Goal: Answer question/provide support: Share knowledge or assist other users

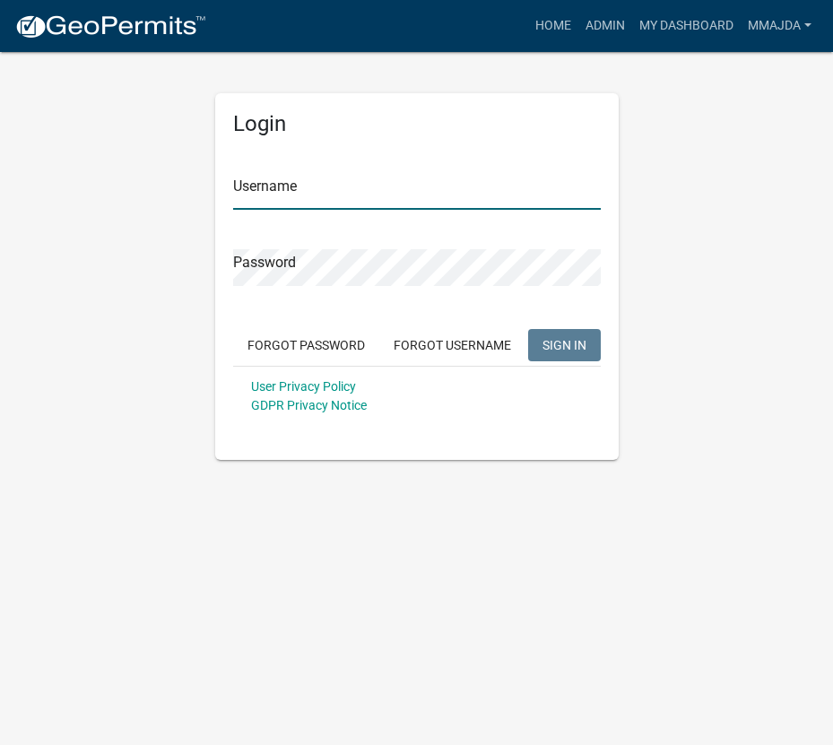
click at [303, 191] on input "Username" at bounding box center [417, 191] width 368 height 37
type input "mmajda"
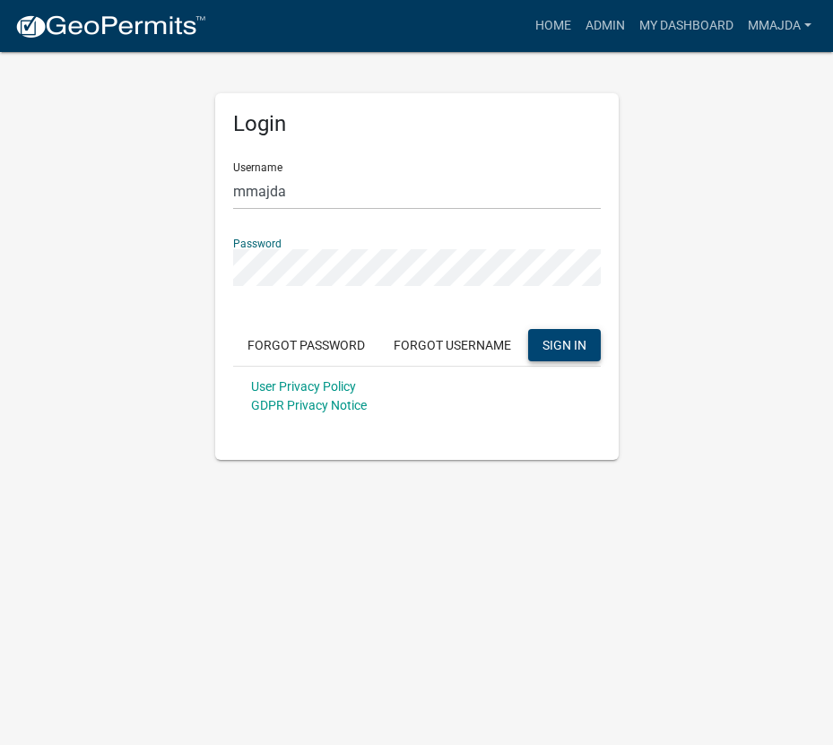
click at [553, 335] on button "SIGN IN" at bounding box center [564, 345] width 73 height 32
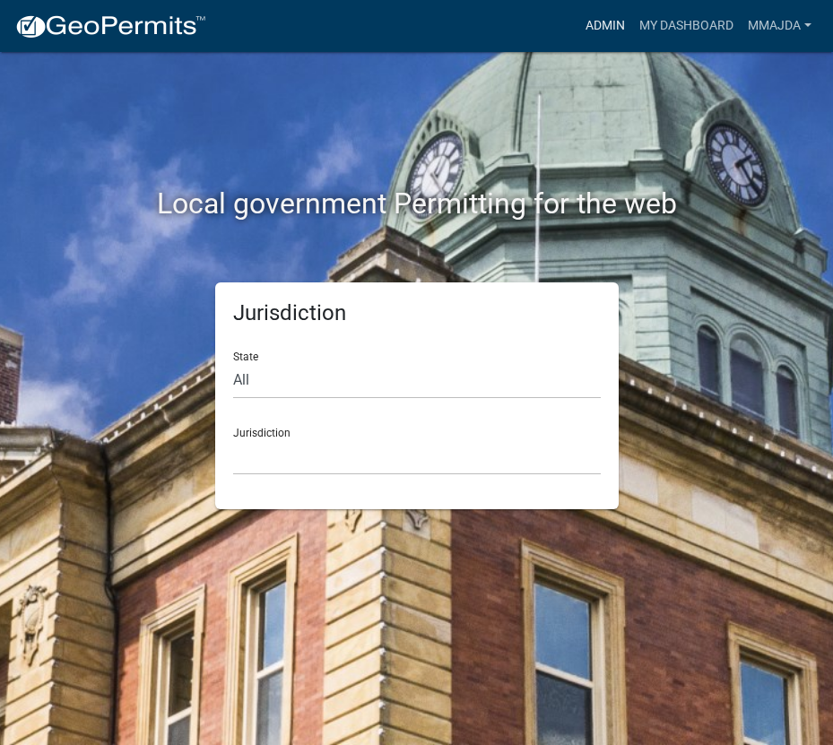
click at [600, 28] on link "Admin" at bounding box center [605, 26] width 54 height 34
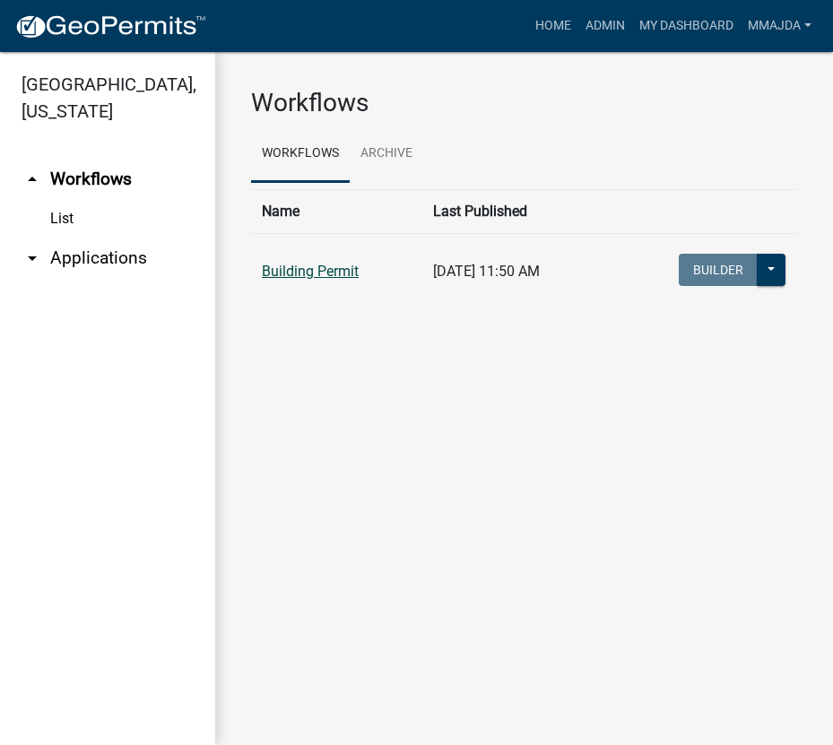
click at [282, 272] on link "Building Permit" at bounding box center [310, 271] width 97 height 17
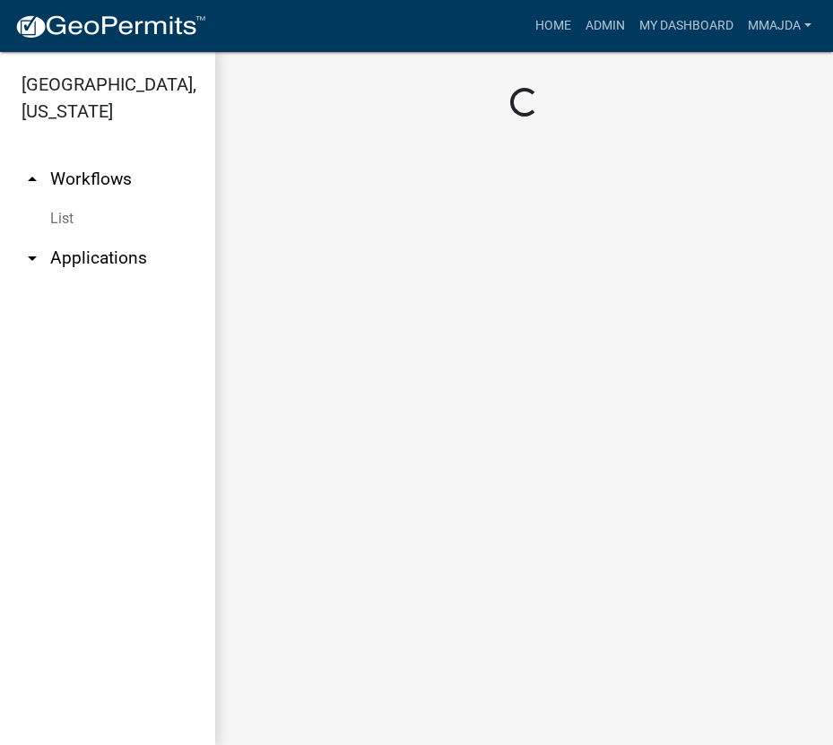
click at [282, 272] on main "Loading..." at bounding box center [524, 398] width 618 height 693
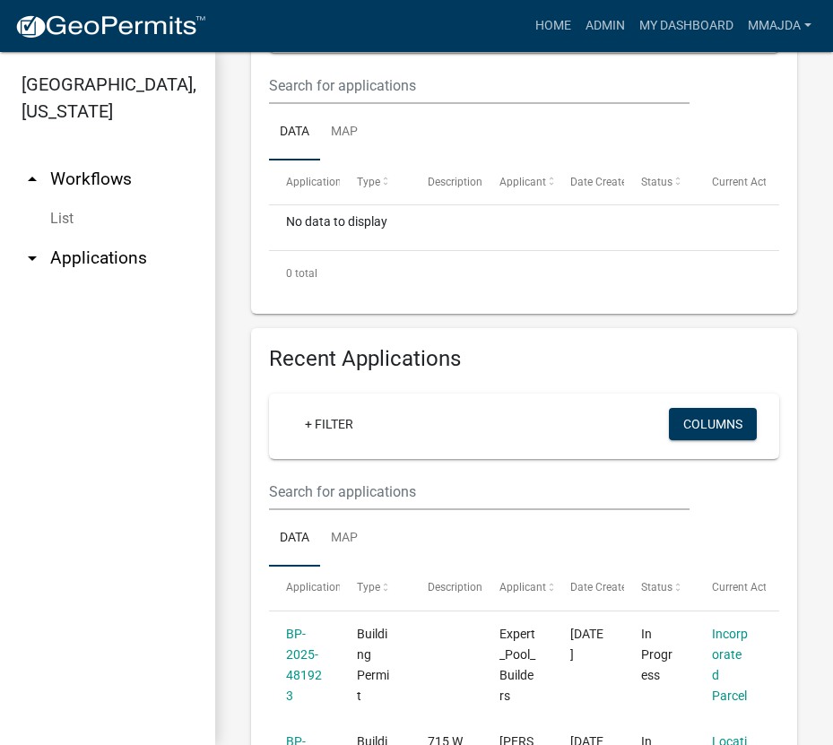
scroll to position [628, 0]
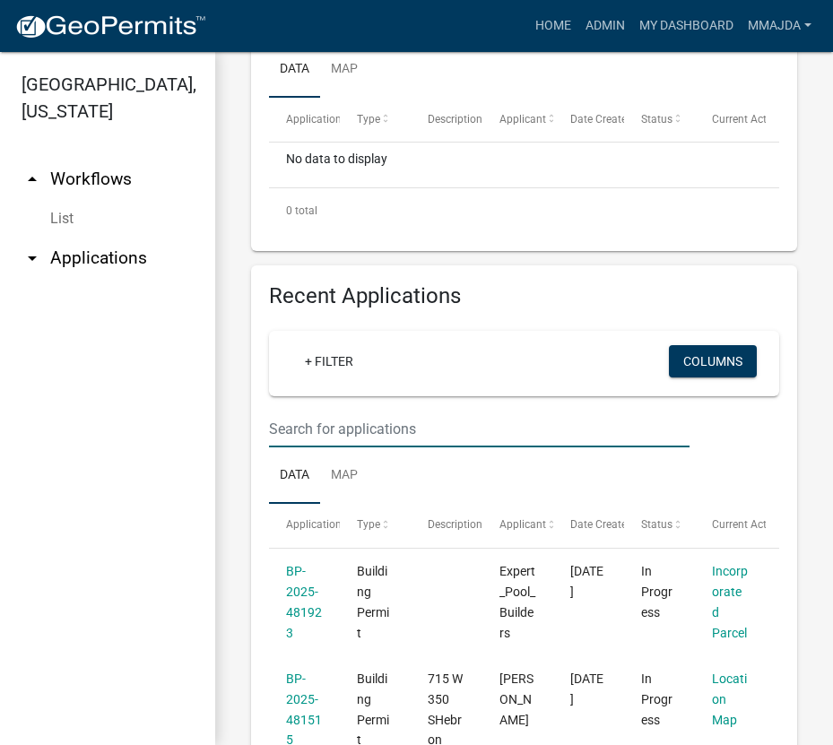
click at [334, 429] on input "text" at bounding box center [479, 429] width 421 height 37
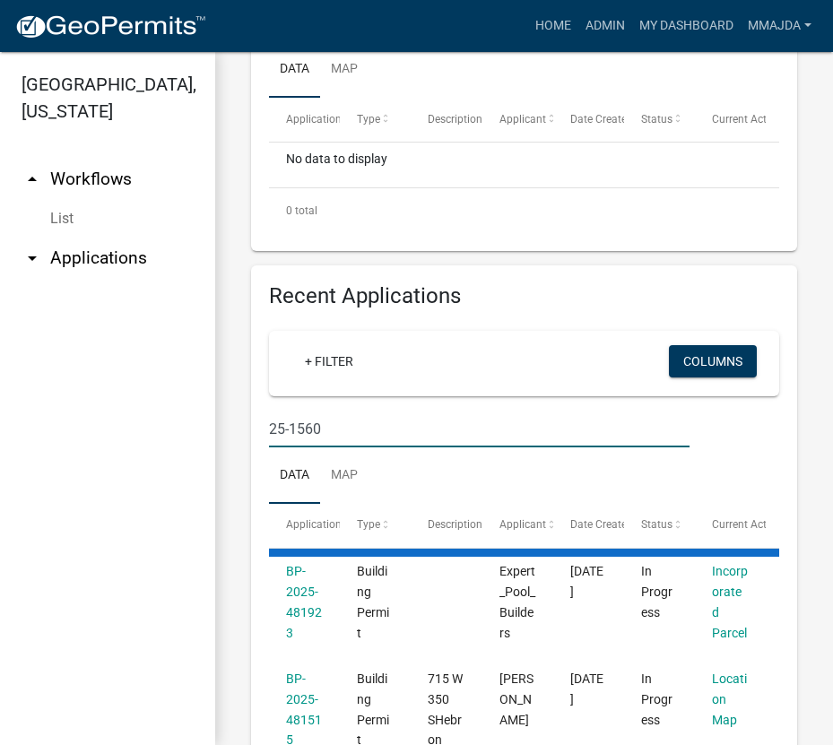
type input "25-1560"
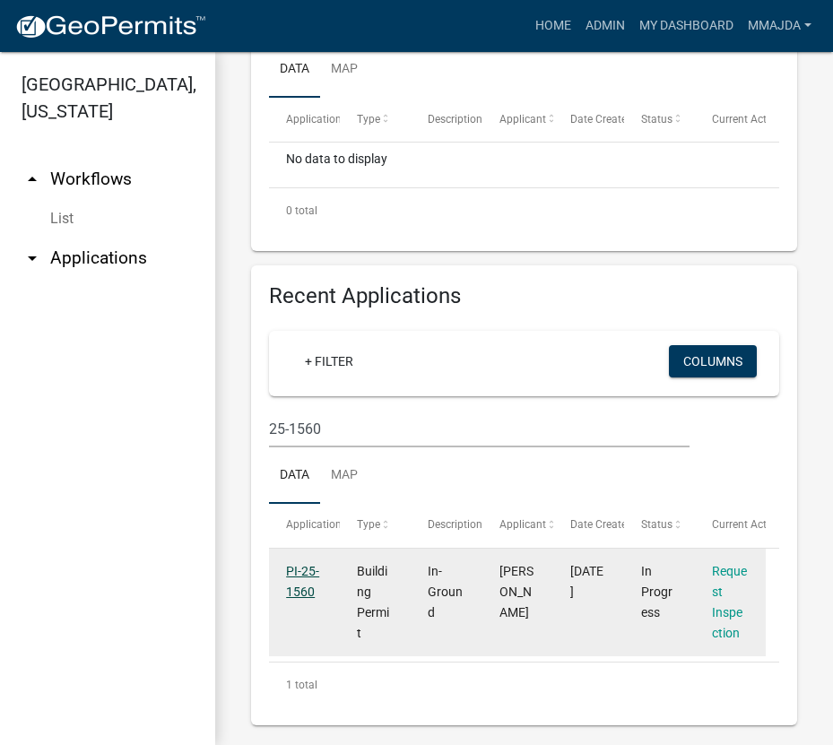
click at [299, 589] on link "PI-25-1560" at bounding box center [302, 581] width 33 height 35
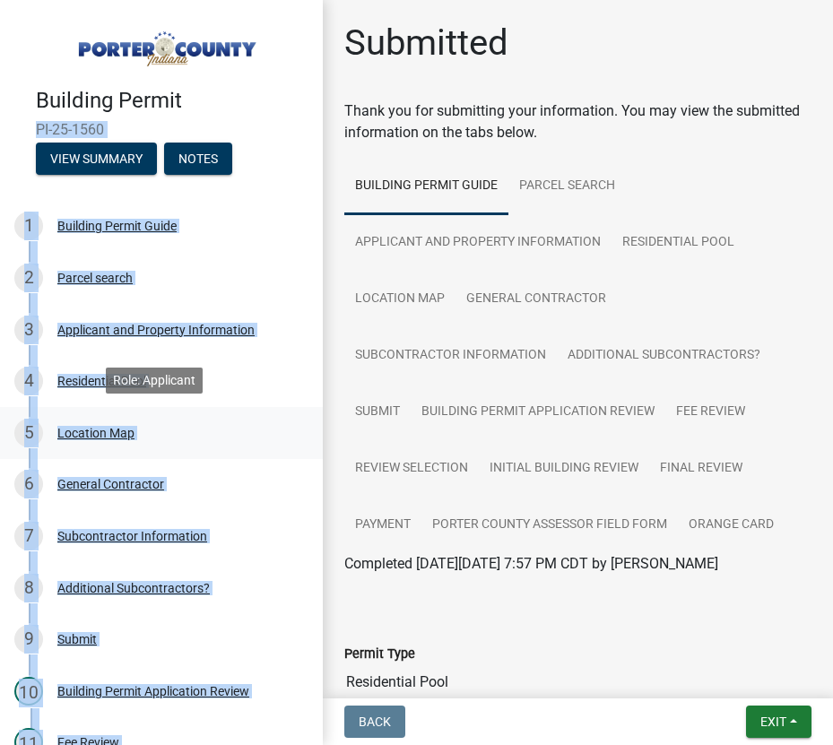
click at [230, 436] on div "5 Location Map" at bounding box center [154, 433] width 280 height 29
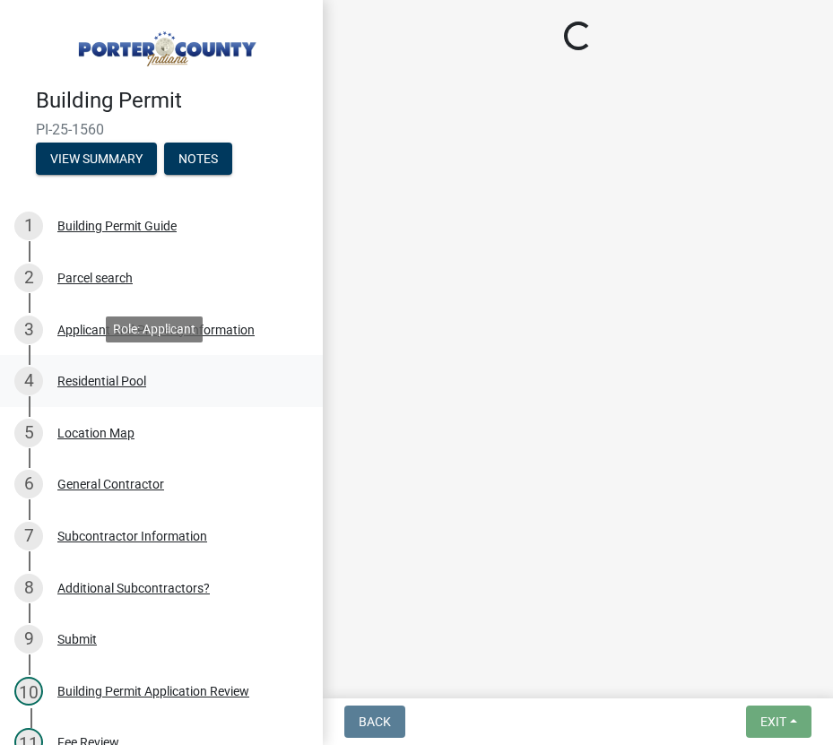
click at [86, 376] on div "Residential Pool" at bounding box center [101, 381] width 89 height 13
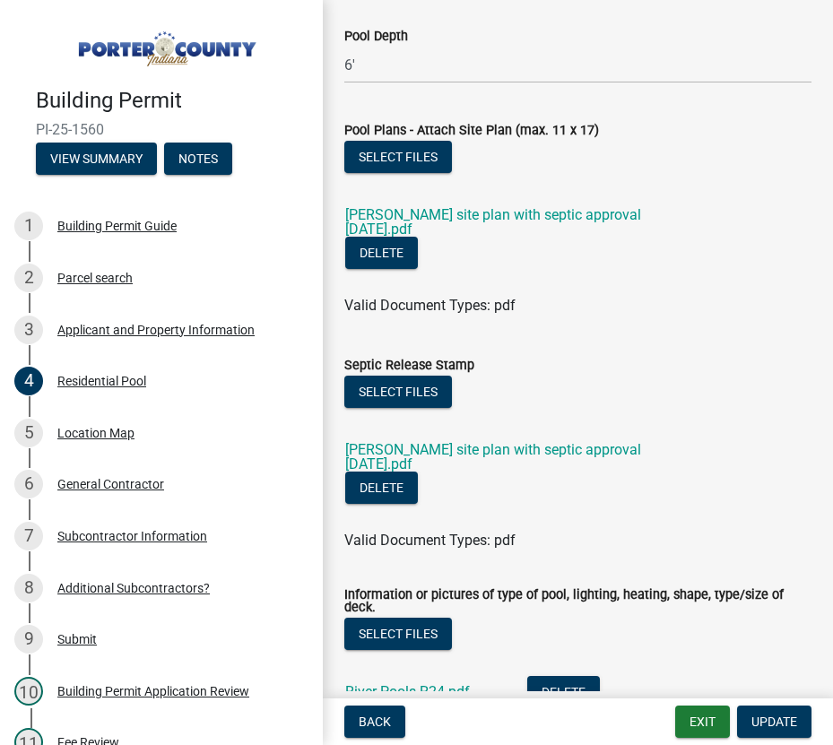
scroll to position [1793, 0]
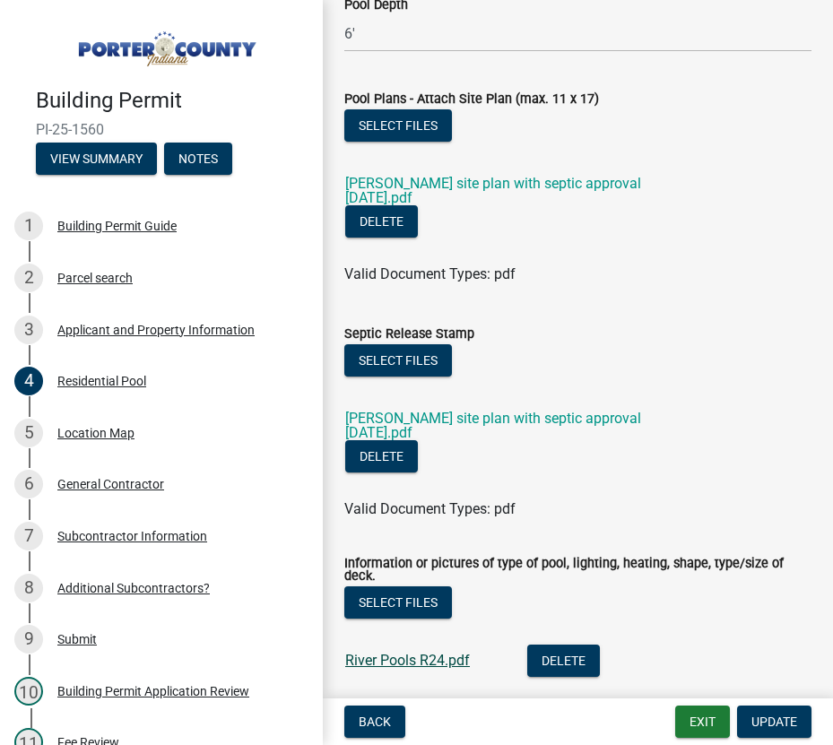
click at [377, 652] on link "River Pools R24.pdf" at bounding box center [407, 660] width 125 height 17
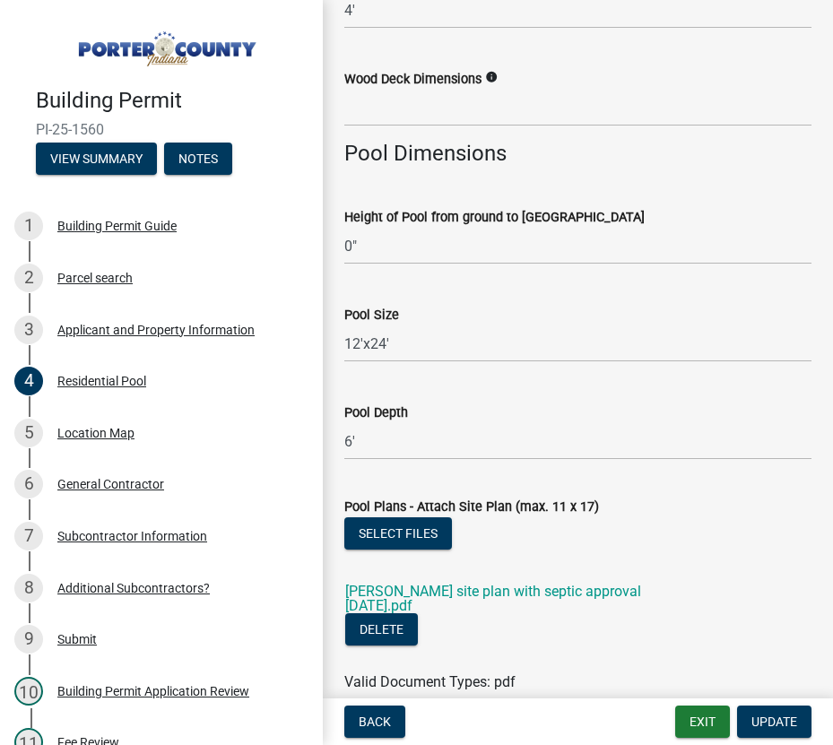
scroll to position [1149, 0]
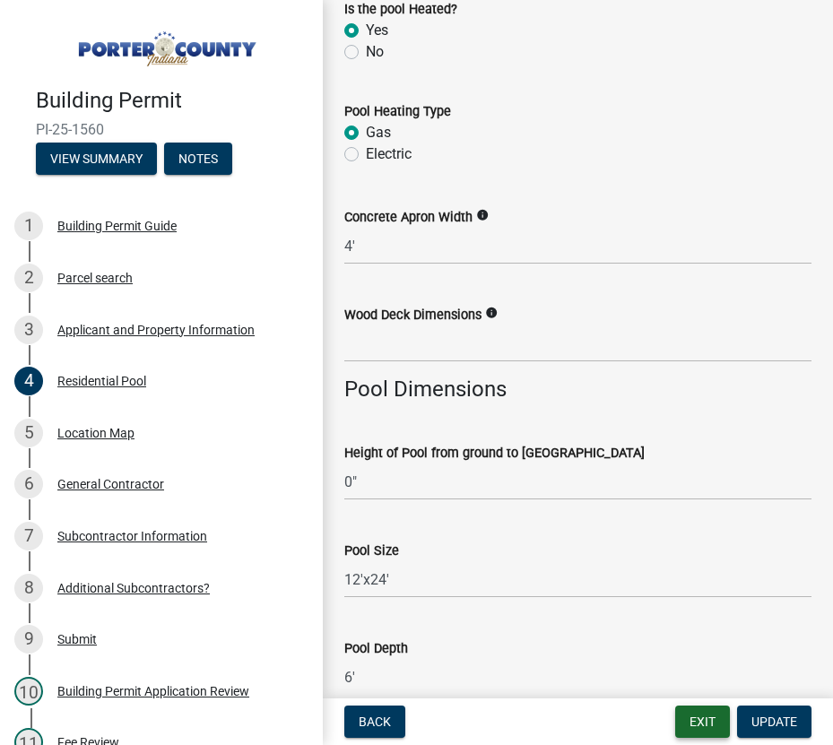
click at [706, 720] on button "Exit" at bounding box center [702, 722] width 55 height 32
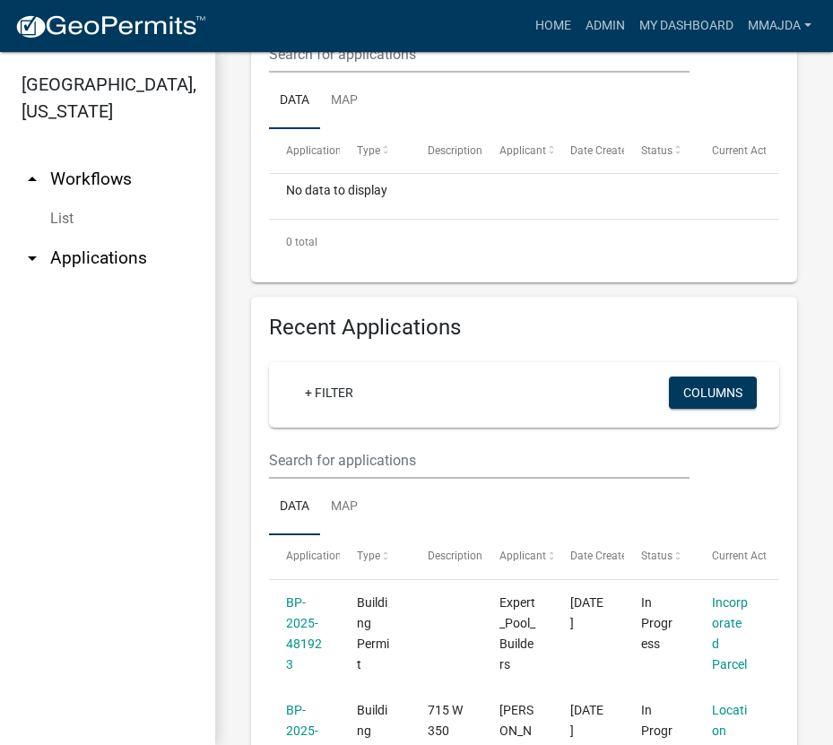
scroll to position [628, 0]
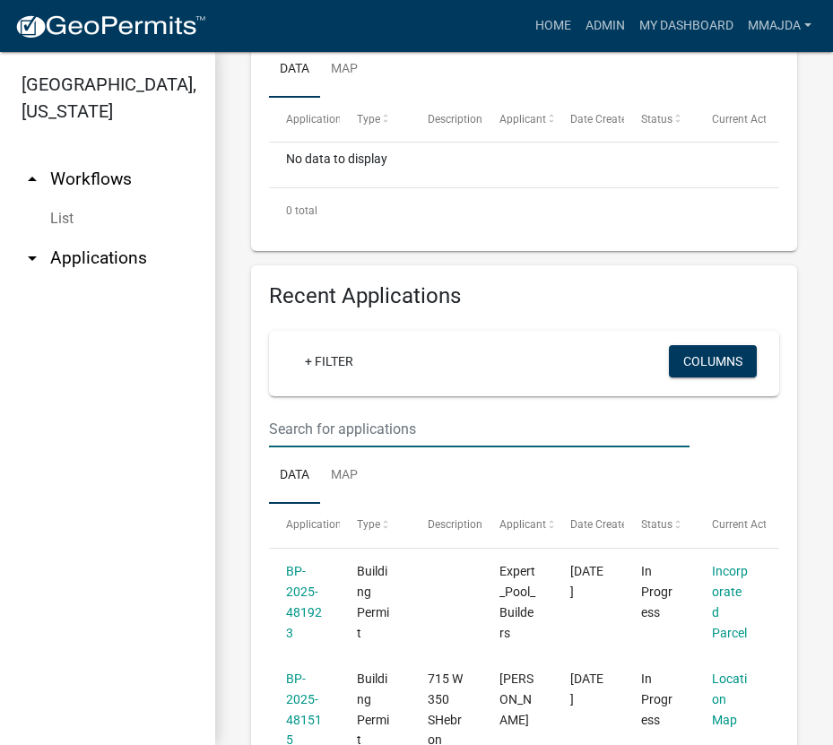
click at [323, 424] on input "text" at bounding box center [479, 429] width 421 height 37
type input "25-814"
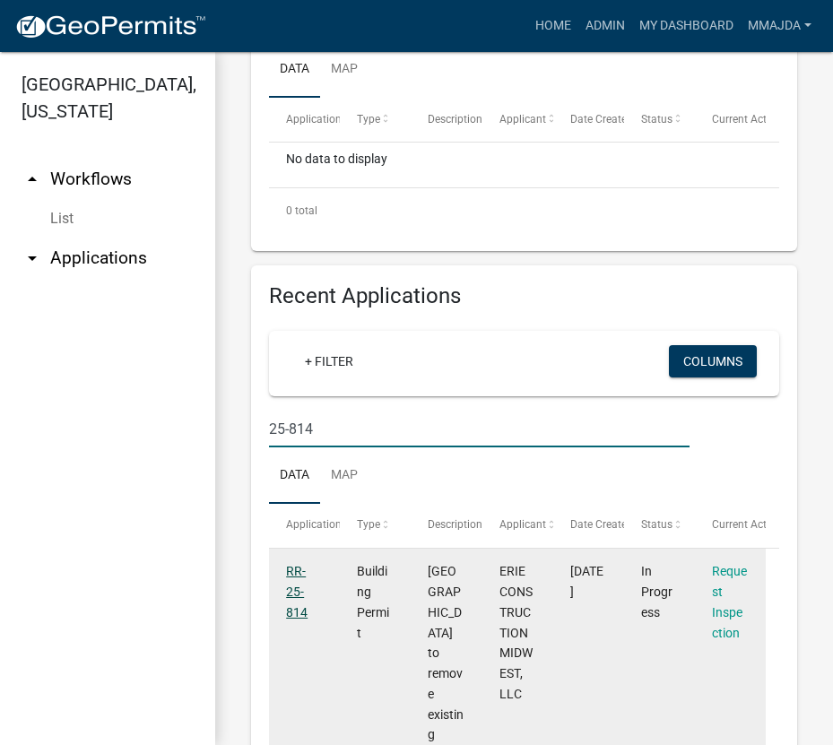
click at [287, 586] on link "RR-25-814" at bounding box center [297, 592] width 22 height 56
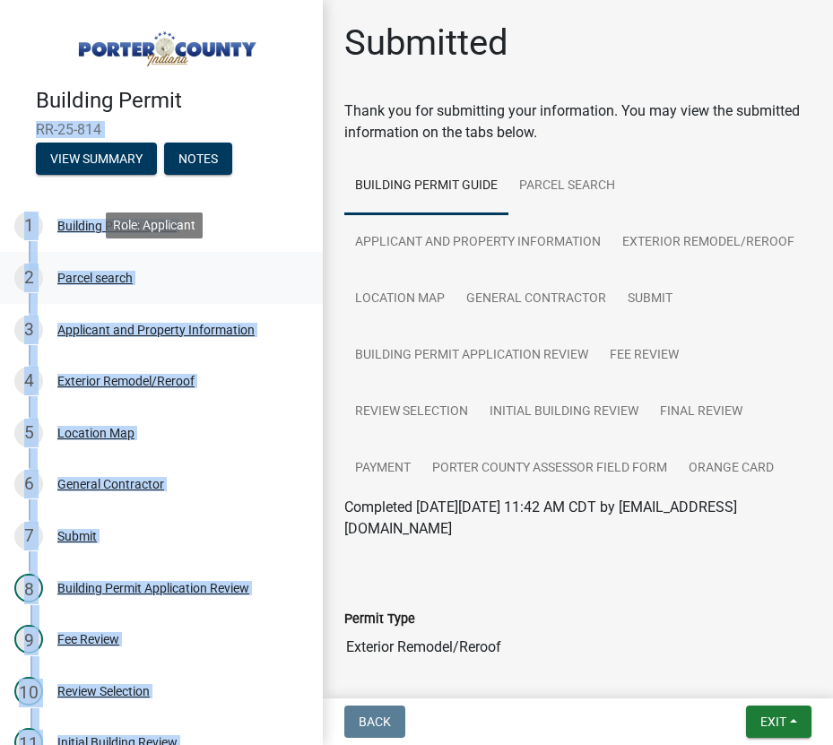
click at [209, 278] on div "2 Parcel search" at bounding box center [154, 278] width 280 height 29
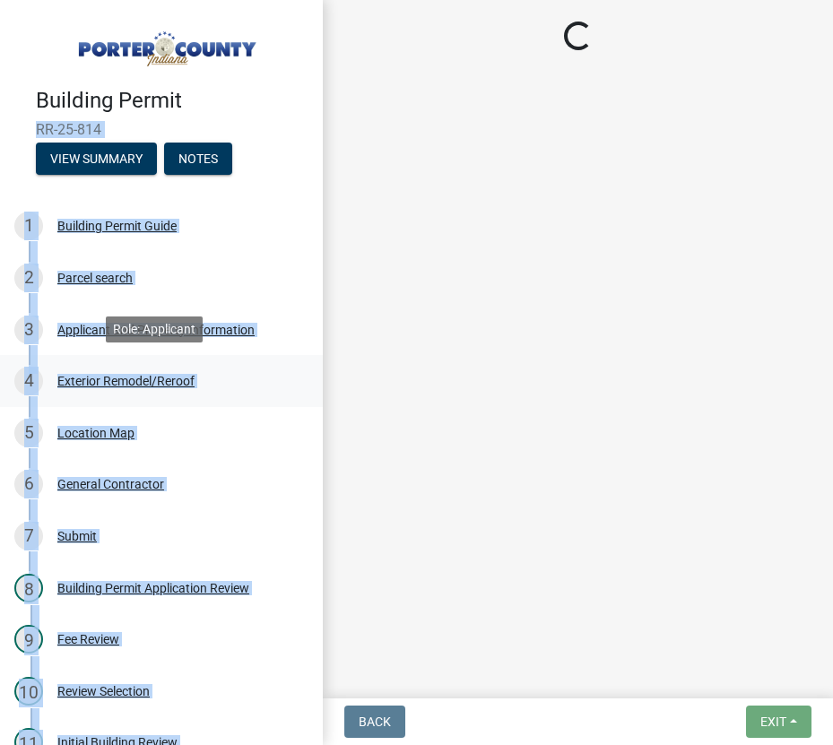
click at [247, 362] on link "4 Exterior Remodel/Reroof" at bounding box center [161, 381] width 323 height 52
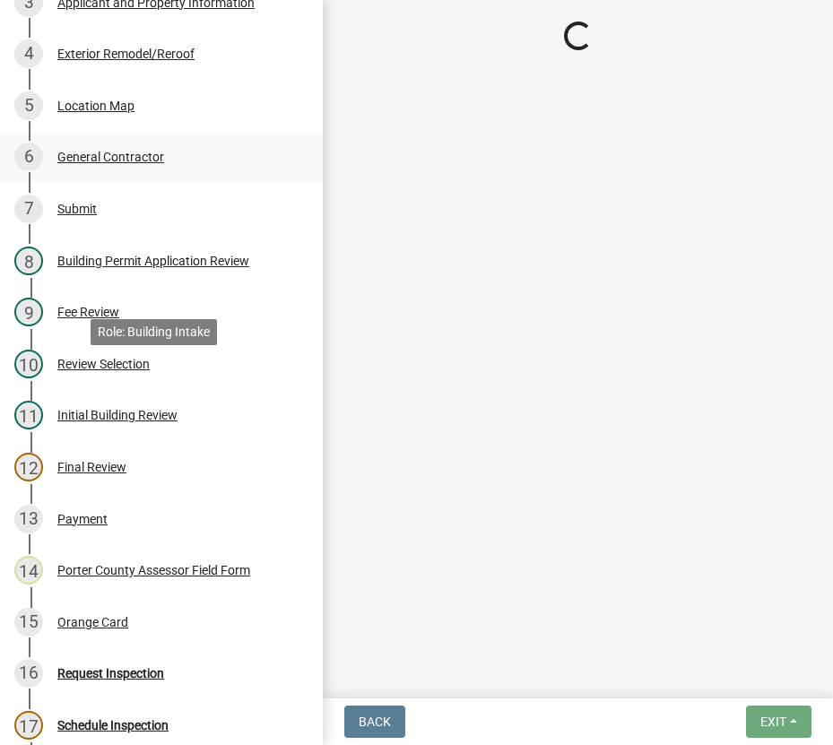
scroll to position [359, 0]
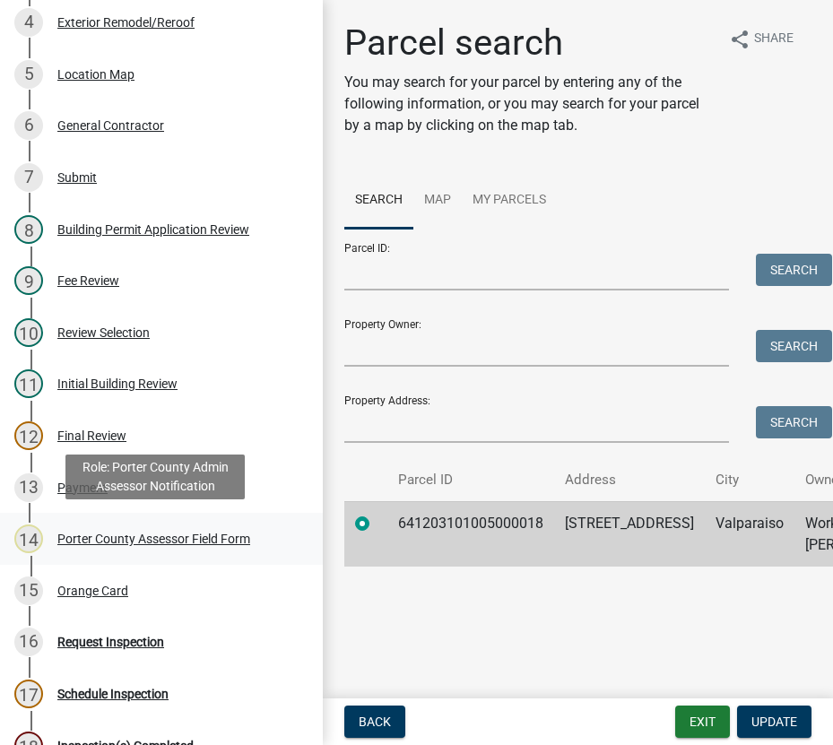
click at [150, 541] on div "Porter County Assessor Field Form" at bounding box center [153, 539] width 193 height 13
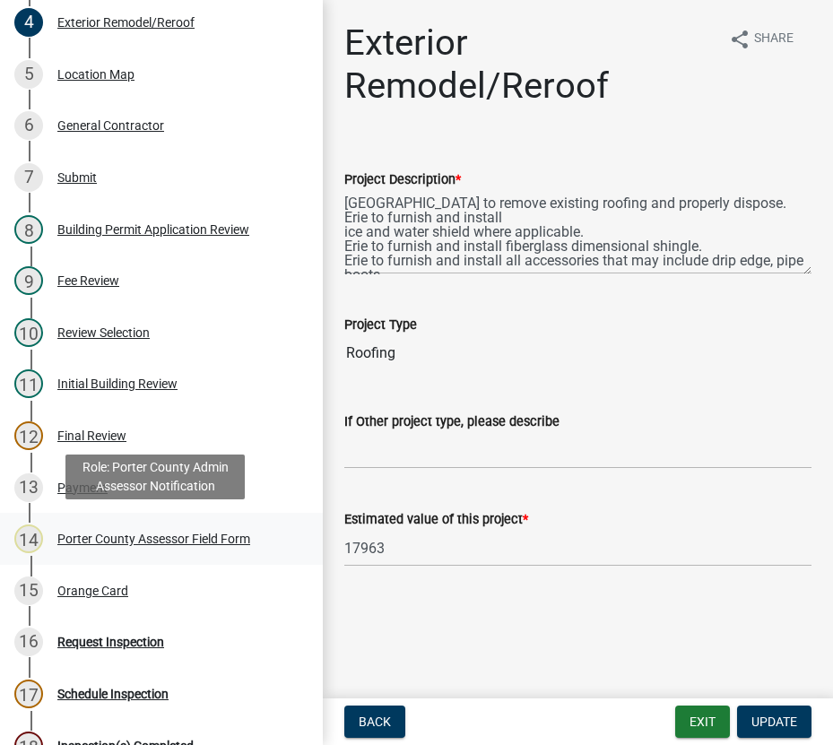
click at [158, 533] on div "Porter County Assessor Field Form" at bounding box center [153, 539] width 193 height 13
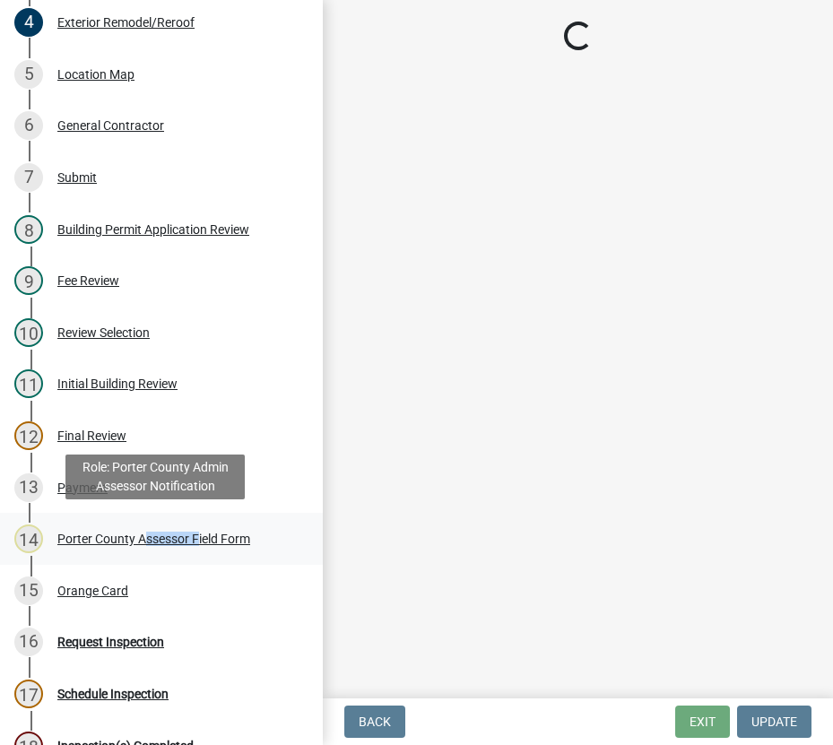
click at [158, 533] on div "Porter County Assessor Field Form" at bounding box center [153, 539] width 193 height 13
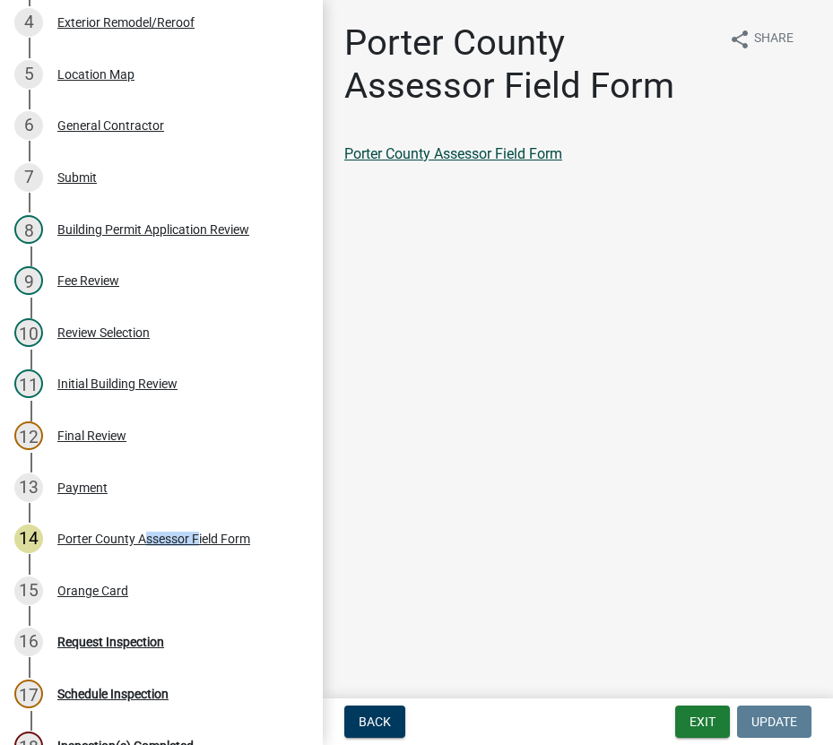
click at [441, 154] on link "Porter County Assessor Field Form" at bounding box center [453, 153] width 218 height 17
